Goal: Answer question/provide support: Share knowledge or assist other users

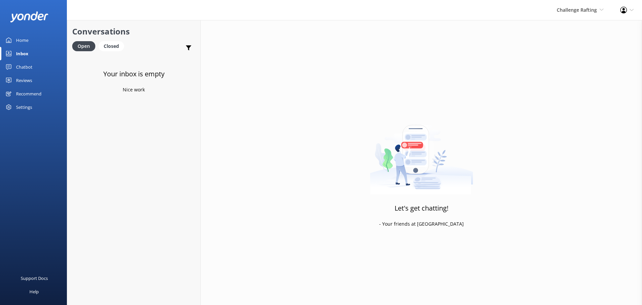
click at [587, 5] on div "Challenge Rafting Milford Sound Scenic Flights The Helicopter Line Glacier Heli…" at bounding box center [580, 10] width 64 height 20
click at [582, 28] on link "Milford Sound Scenic Flights" at bounding box center [578, 29] width 67 height 16
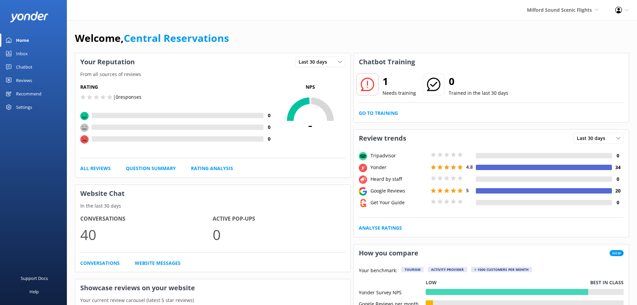
click at [24, 56] on div "Inbox" at bounding box center [22, 53] width 12 height 13
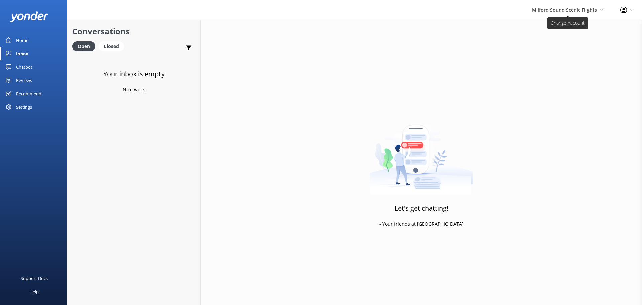
click at [582, 10] on span "Milford Sound Scenic Flights" at bounding box center [564, 10] width 65 height 6
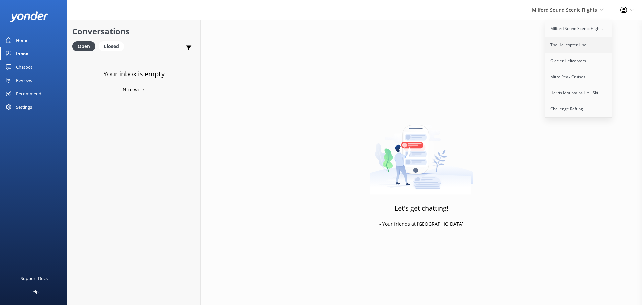
click at [576, 45] on link "The Helicopter Line" at bounding box center [578, 45] width 67 height 16
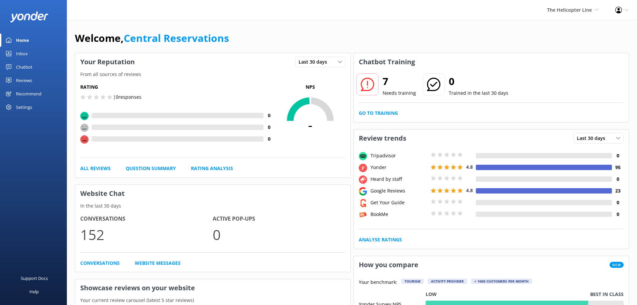
drag, startPoint x: 187, startPoint y: 81, endPoint x: 164, endPoint y: 16, distance: 69.3
click at [187, 81] on div "Rating | 0 responses 0 0 0 NPS - All Reviews Question Summary Rating Analysis" at bounding box center [212, 127] width 275 height 99
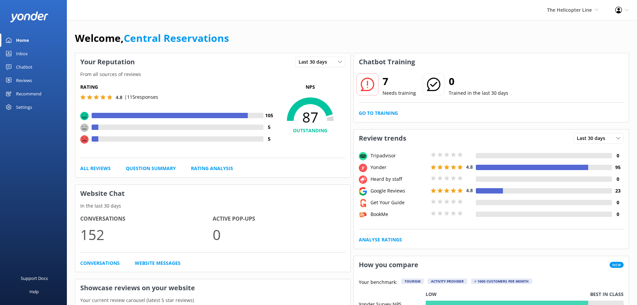
click at [24, 61] on div "Chatbot" at bounding box center [24, 66] width 16 height 13
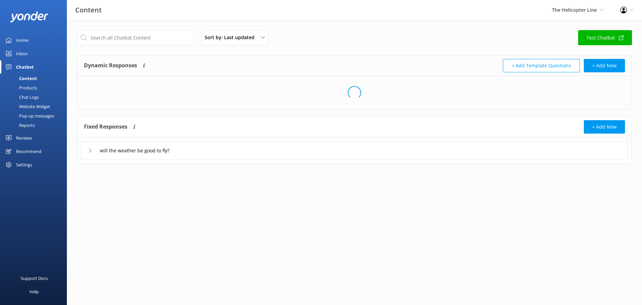
click at [24, 59] on div "Inbox" at bounding box center [22, 53] width 12 height 13
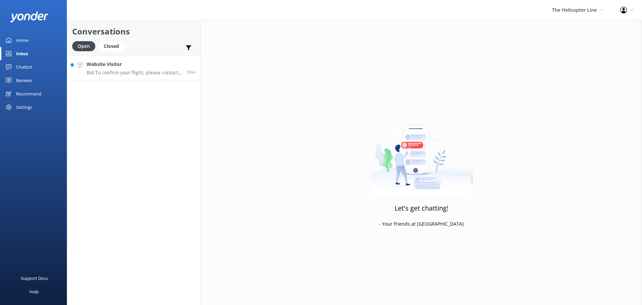
click at [163, 72] on p "Bot: To confirm your flight, please contact the relevant base: - [GEOGRAPHIC_DA…" at bounding box center [134, 73] width 95 height 6
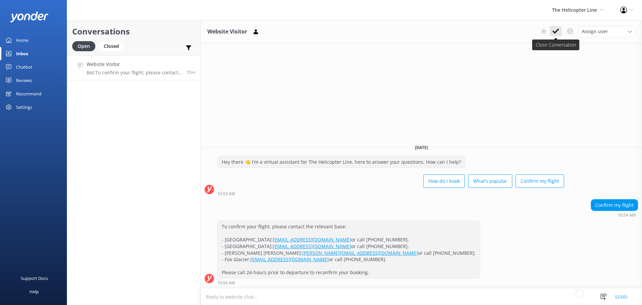
click at [558, 33] on icon at bounding box center [555, 31] width 7 height 7
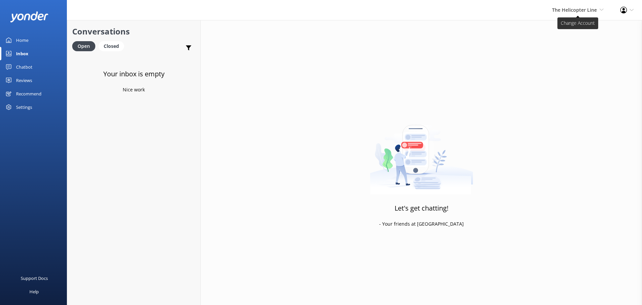
click at [585, 13] on span "The Helicopter Line Milford Sound Scenic Flights The Helicopter Line Glacier He…" at bounding box center [577, 9] width 51 height 7
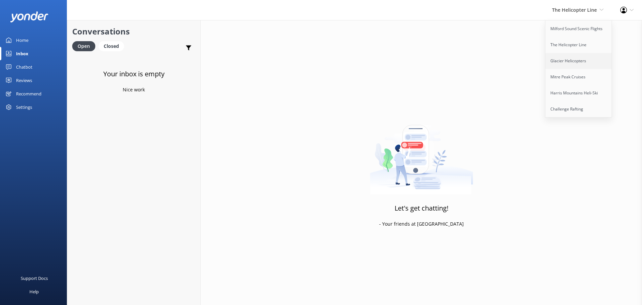
click at [585, 61] on link "Glacier Helicopters" at bounding box center [578, 61] width 67 height 16
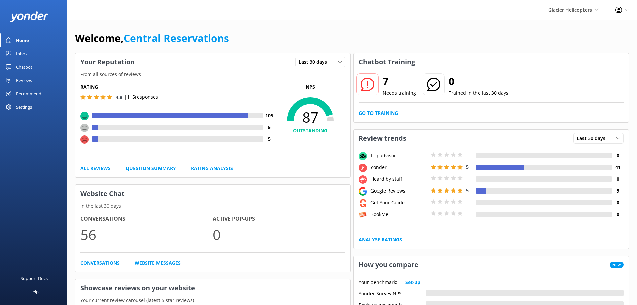
click at [20, 49] on div "Inbox" at bounding box center [22, 53] width 12 height 13
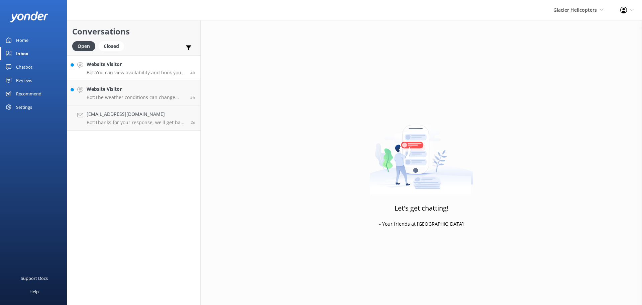
click at [142, 69] on div "Website Visitor Bot: You can view availability and book your scenic flight onli…" at bounding box center [136, 68] width 99 height 14
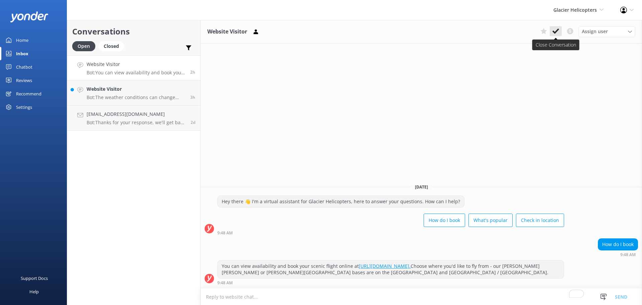
click at [554, 26] on button at bounding box center [556, 31] width 12 height 10
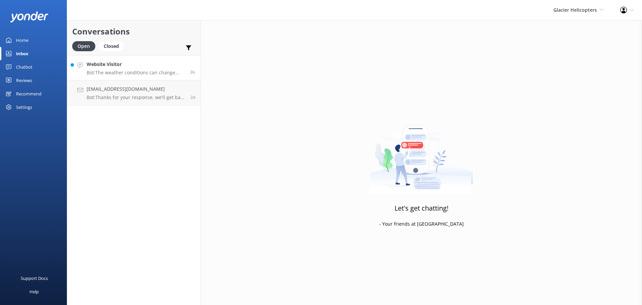
click at [126, 66] on h4 "Website Visitor" at bounding box center [136, 64] width 99 height 7
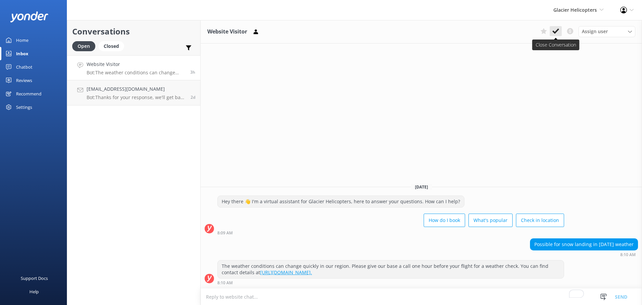
click at [552, 30] on icon at bounding box center [555, 31] width 7 height 7
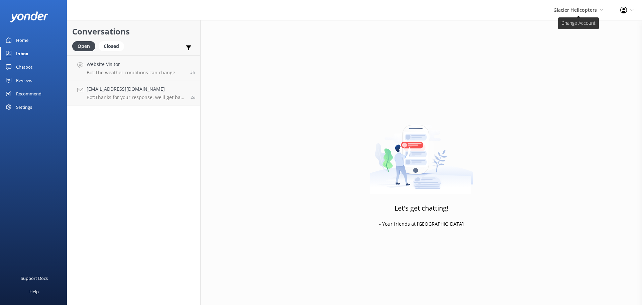
click at [584, 11] on span "Glacier Helicopters" at bounding box center [574, 10] width 43 height 6
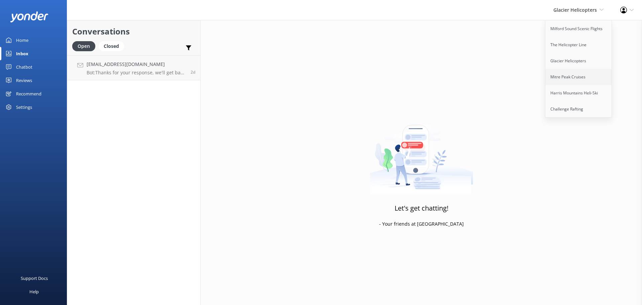
click at [572, 73] on link "Mitre Peak Cruises" at bounding box center [578, 77] width 67 height 16
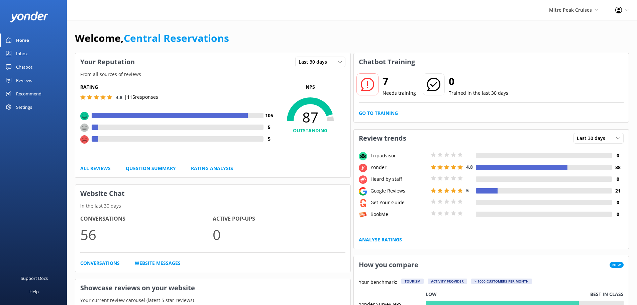
click at [27, 57] on div "Inbox" at bounding box center [22, 53] width 12 height 13
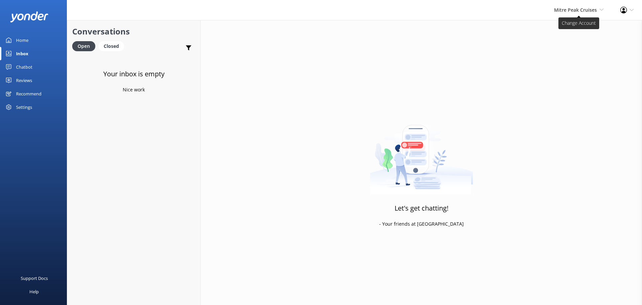
drag, startPoint x: 571, startPoint y: 16, endPoint x: 559, endPoint y: 39, distance: 26.0
click at [572, 15] on div "Mitre Peak Cruises Milford Sound Scenic Flights The Helicopter Line Glacier Hel…" at bounding box center [579, 10] width 66 height 20
click at [585, 13] on span "Mitre Peak Cruises Milford Sound Scenic Flights The Helicopter Line Glacier Hel…" at bounding box center [578, 9] width 49 height 7
click at [569, 98] on link "Harris Mountains Heli-Ski" at bounding box center [578, 93] width 67 height 16
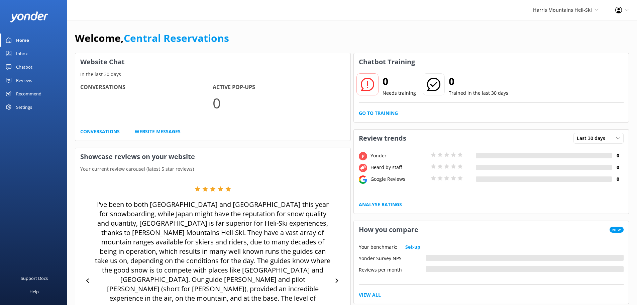
click at [37, 54] on link "Inbox" at bounding box center [33, 53] width 67 height 13
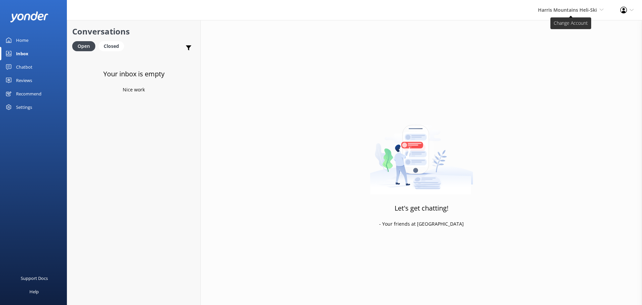
click at [574, 9] on span "Harris Mountains Heli-Ski" at bounding box center [567, 10] width 59 height 6
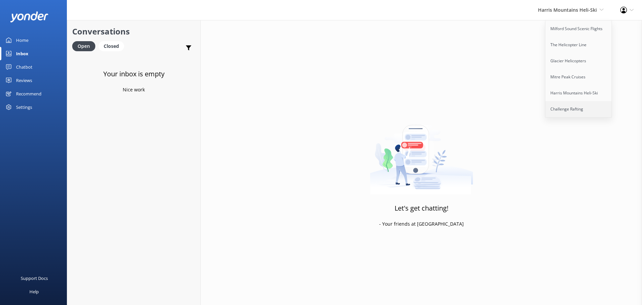
click at [566, 111] on link "Challenge Rafting" at bounding box center [578, 109] width 67 height 16
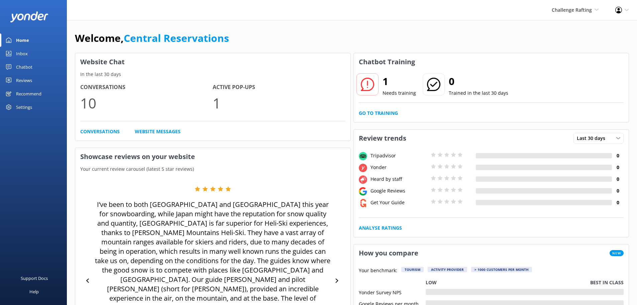
click at [24, 55] on div "Inbox" at bounding box center [22, 53] width 12 height 13
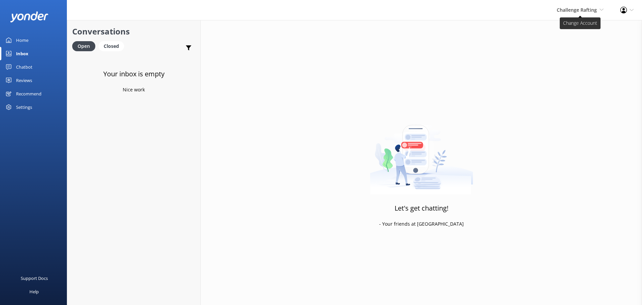
click at [597, 9] on span "Challenge Rafting Milford Sound Scenic Flights The Helicopter Line Glacier Heli…" at bounding box center [580, 9] width 47 height 7
click at [573, 27] on link "Milford Sound Scenic Flights" at bounding box center [578, 29] width 67 height 16
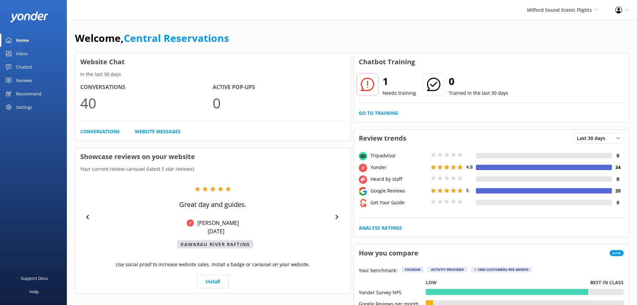
click at [23, 49] on div "Inbox" at bounding box center [22, 53] width 12 height 13
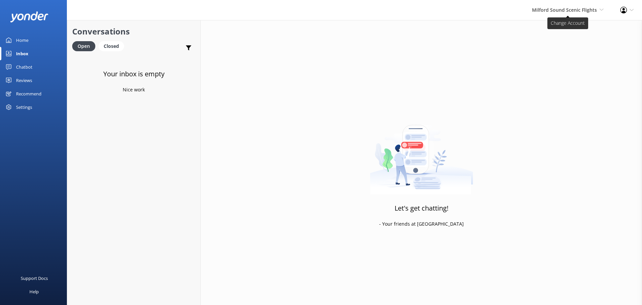
click at [561, 10] on span "Milford Sound Scenic Flights" at bounding box center [564, 10] width 65 height 6
drag, startPoint x: 286, startPoint y: 131, endPoint x: 283, endPoint y: 129, distance: 3.8
click at [286, 131] on div "Let's get chatting! - Your friends at Yonder" at bounding box center [421, 172] width 441 height 305
